Goal: Information Seeking & Learning: Learn about a topic

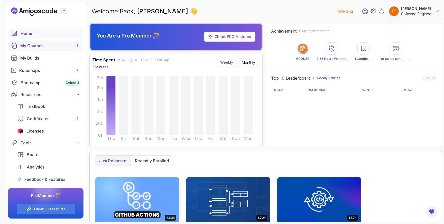
click at [42, 46] on div "My Courses 3" at bounding box center [50, 46] width 60 height 6
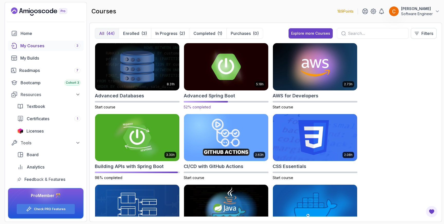
click at [216, 68] on img at bounding box center [226, 67] width 88 height 50
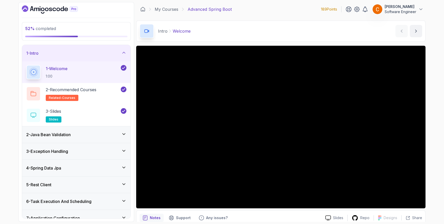
scroll to position [108, 0]
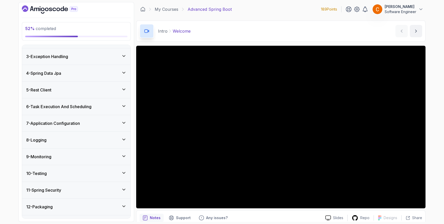
click at [77, 88] on div "5 - Rest Client" at bounding box center [76, 90] width 100 height 6
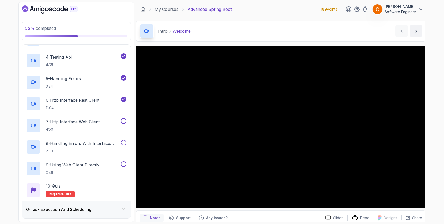
scroll to position [145, 0]
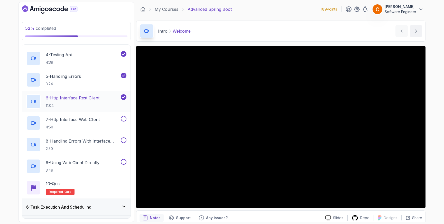
click at [73, 98] on p "6 - Http Interface Rest Client" at bounding box center [73, 98] width 54 height 6
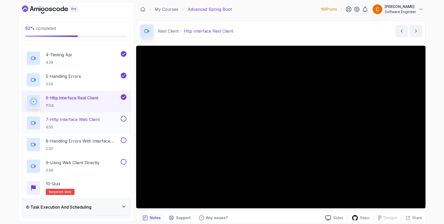
click at [94, 120] on p "7 - Http Interface Web Client" at bounding box center [73, 119] width 54 height 6
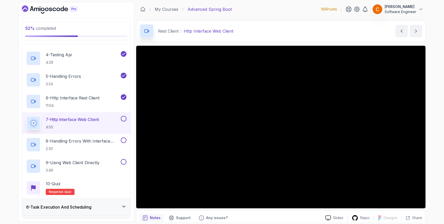
scroll to position [22, 0]
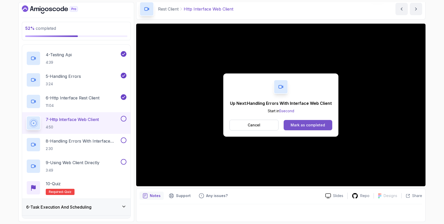
click at [305, 124] on div "Mark as completed" at bounding box center [307, 124] width 34 height 5
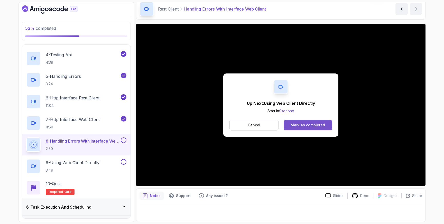
click at [291, 125] on button "Mark as completed" at bounding box center [307, 125] width 49 height 10
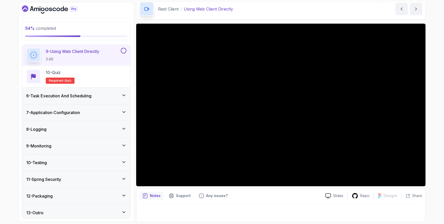
scroll to position [259, 0]
